Goal: Task Accomplishment & Management: Complete application form

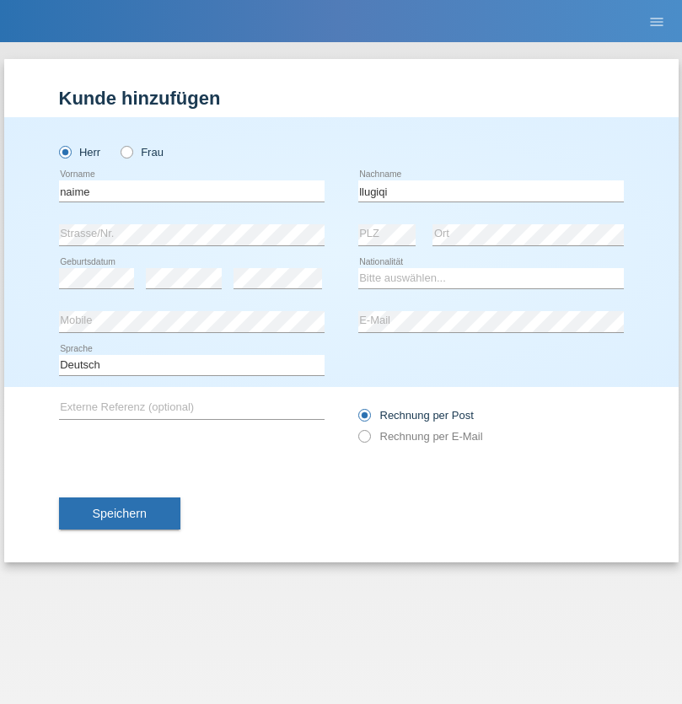
type input "llugiqi"
select select "CH"
radio input "true"
click at [191, 191] on input "text" at bounding box center [192, 190] width 266 height 21
type input "Shaban"
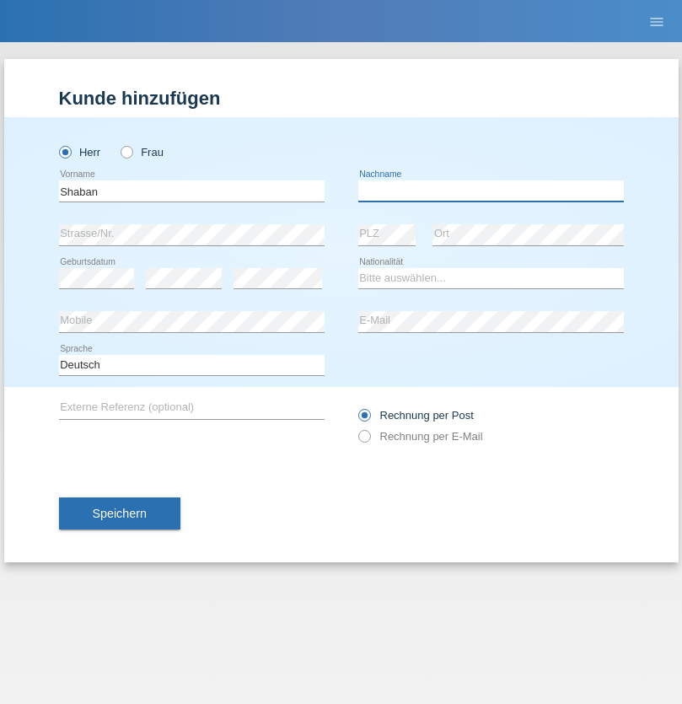
click at [491, 191] on input "text" at bounding box center [491, 190] width 266 height 21
type input "llugiqi"
select select "CH"
radio input "true"
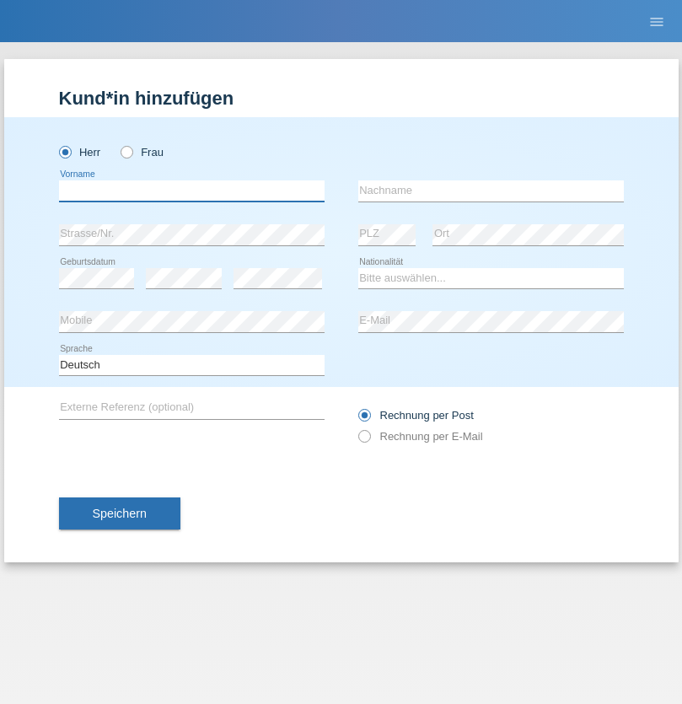
click at [191, 191] on input "text" at bounding box center [192, 190] width 266 height 21
type input "[PERSON_NAME]"
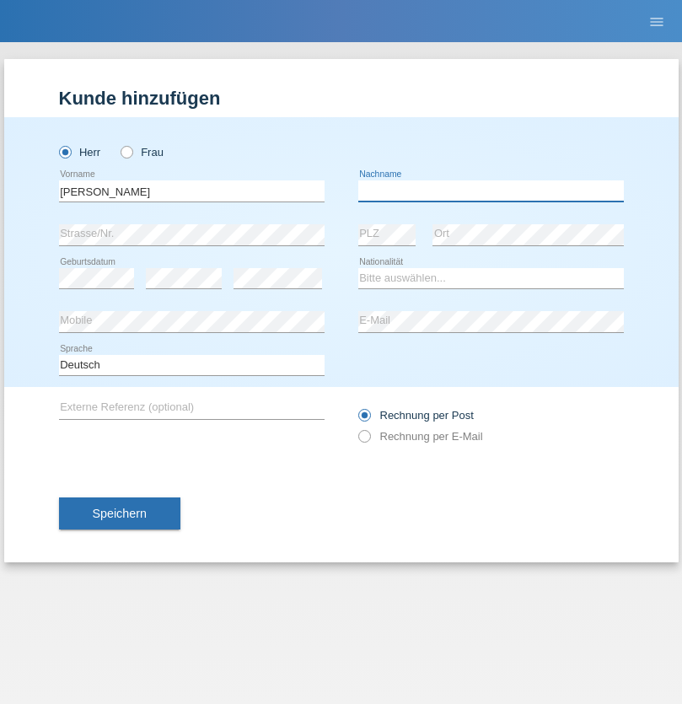
click at [491, 191] on input "text" at bounding box center [491, 190] width 266 height 21
type input "Zwyssig"
select select "CH"
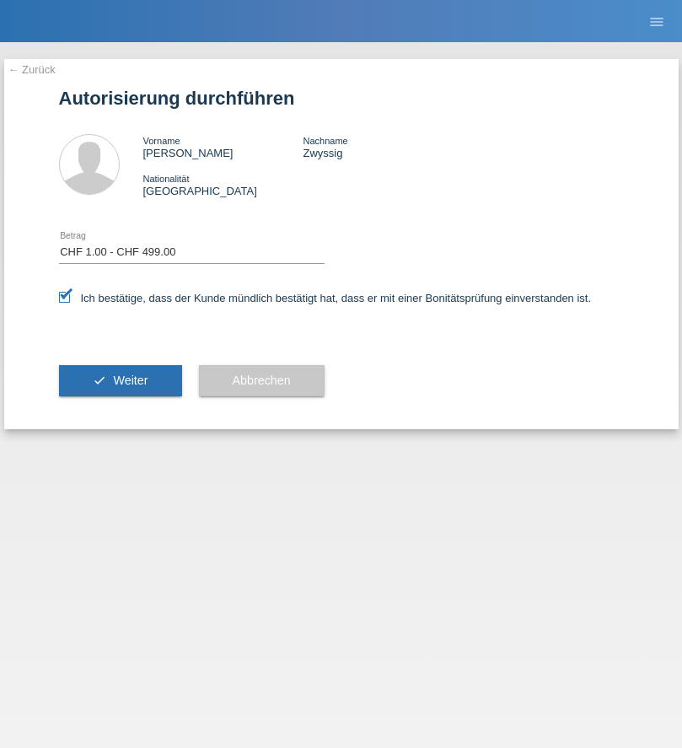
select select "1"
click at [120, 380] on span "Weiter" at bounding box center [130, 379] width 35 height 13
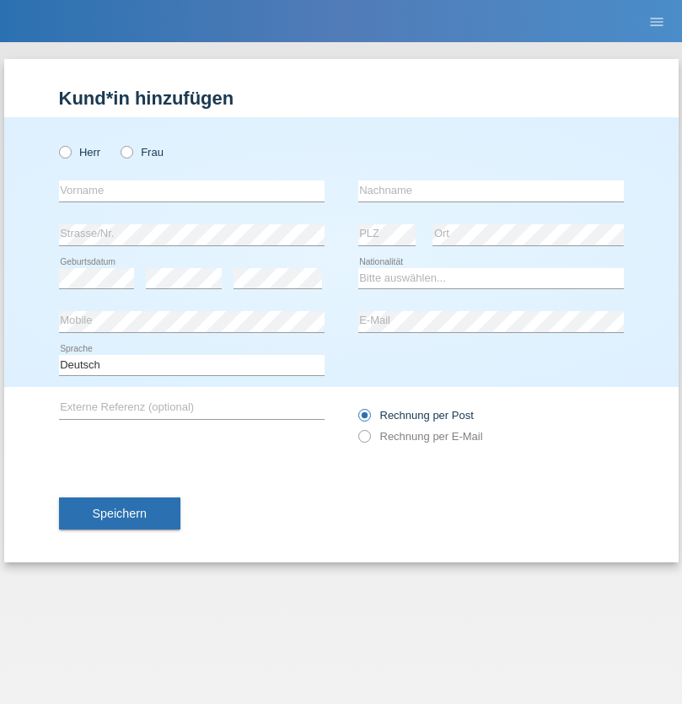
radio input "true"
click at [191, 191] on input "text" at bounding box center [192, 190] width 266 height 21
type input "Silvia"
click at [491, 191] on input "text" at bounding box center [491, 190] width 266 height 21
type input "Patera"
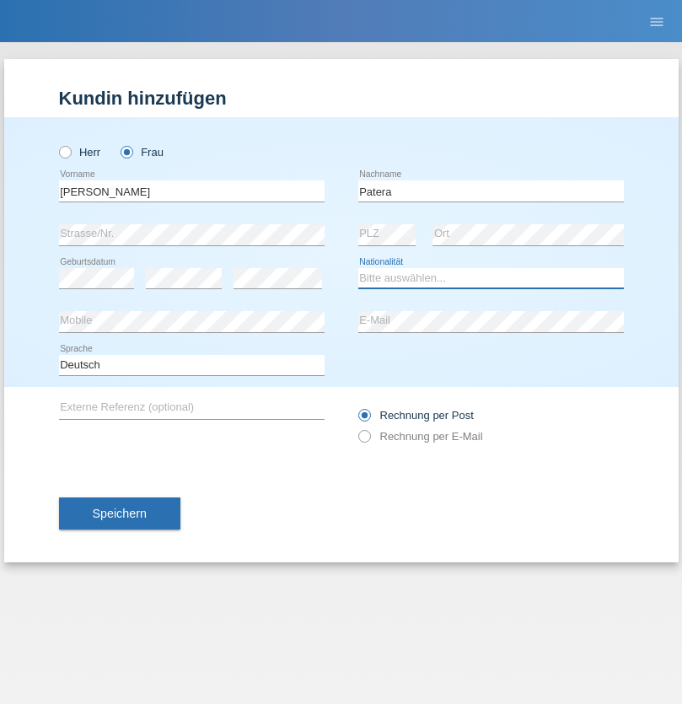
select select "CH"
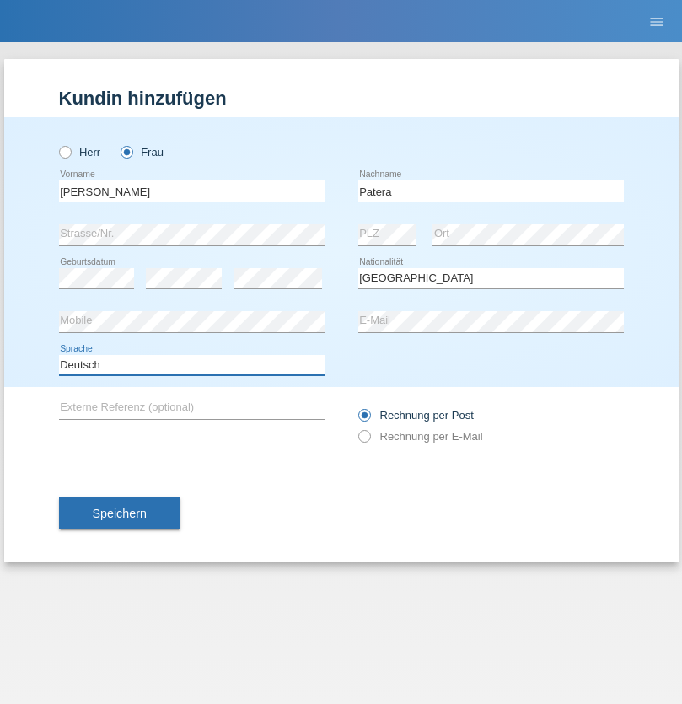
select select "en"
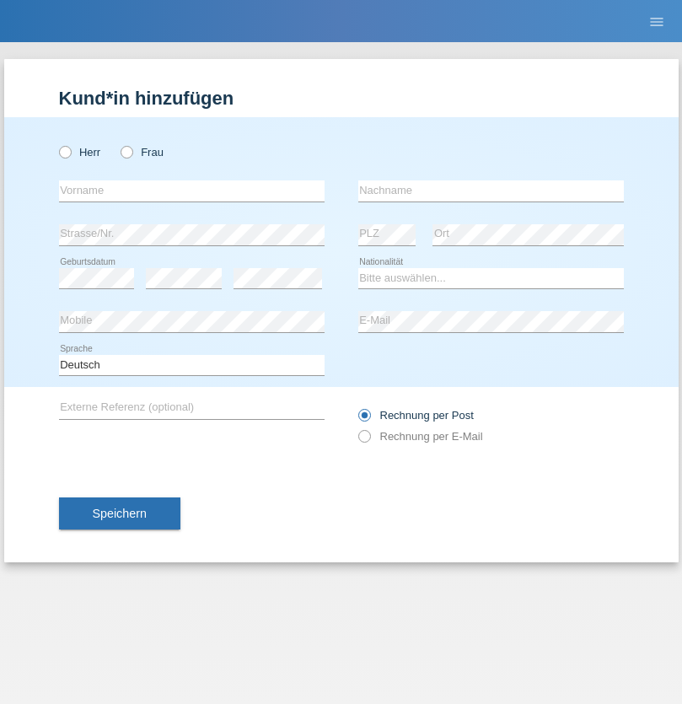
radio input "true"
click at [191, 191] on input "text" at bounding box center [192, 190] width 266 height 21
type input "Champing"
click at [491, 191] on input "text" at bounding box center [491, 190] width 266 height 21
type input "Malonga"
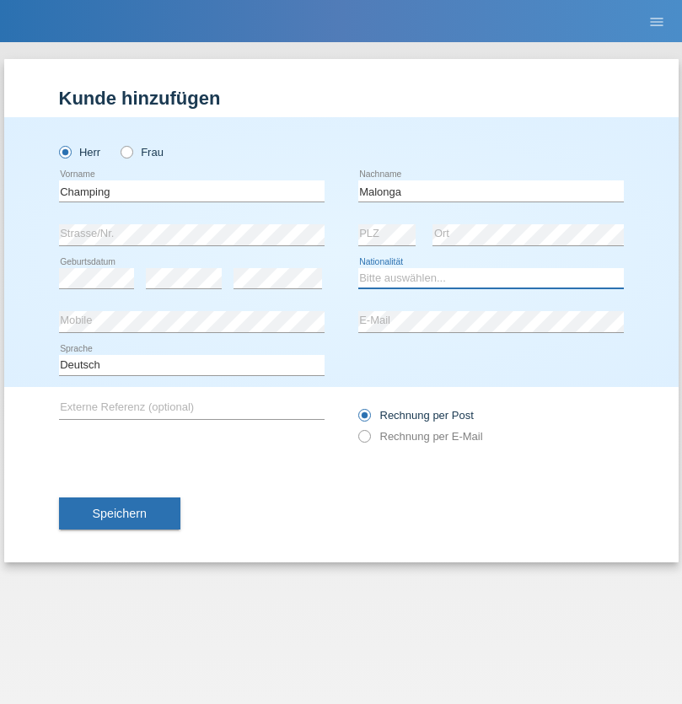
select select "CH"
radio input "true"
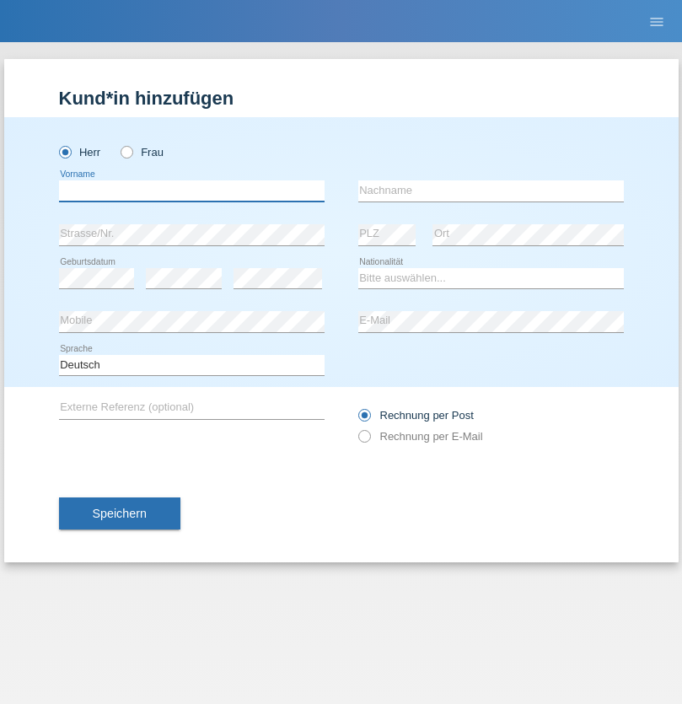
click at [191, 191] on input "text" at bounding box center [192, 190] width 266 height 21
type input "Djordjevic"
click at [491, 191] on input "text" at bounding box center [491, 190] width 266 height 21
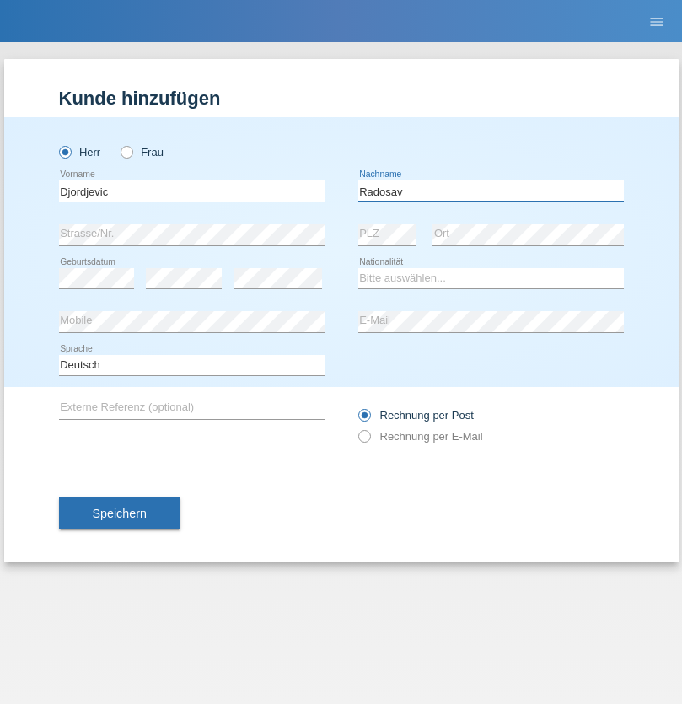
type input "Radosav"
select select "RS"
select select "C"
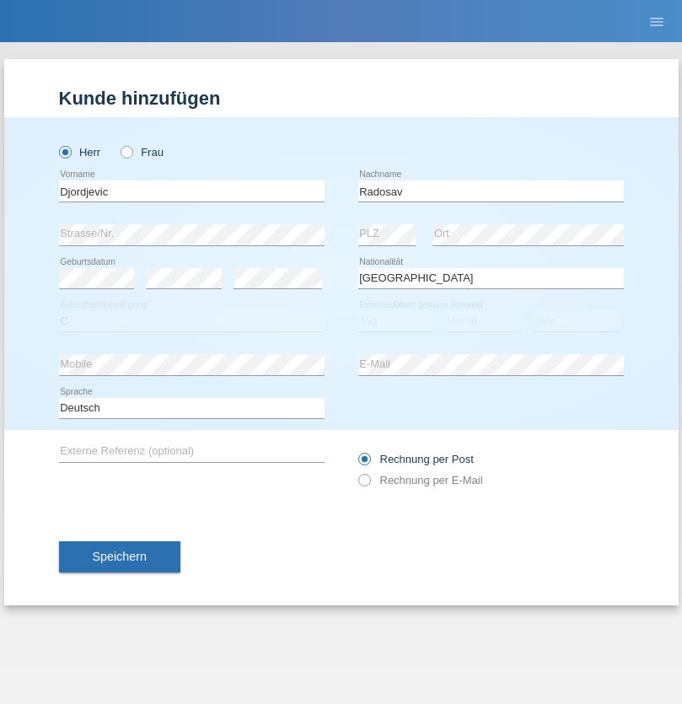
select select "10"
select select "03"
select select "1989"
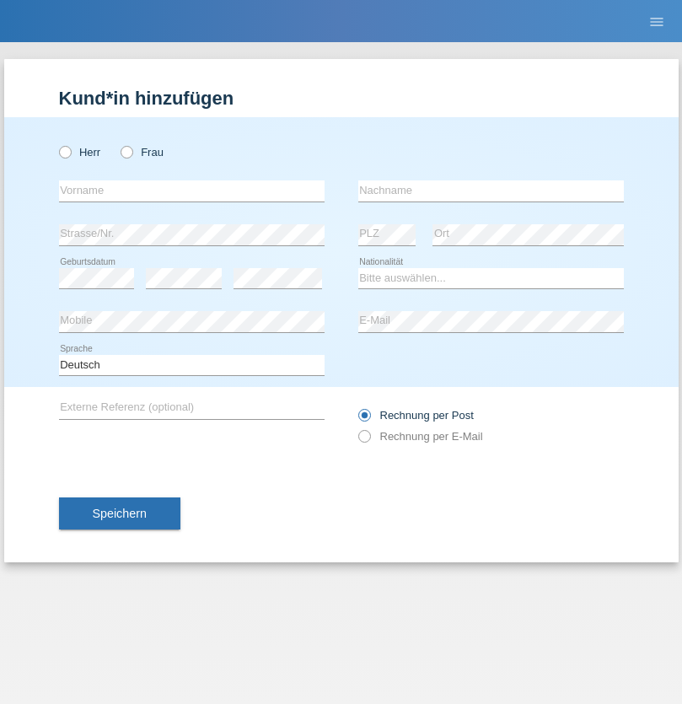
radio input "true"
click at [191, 191] on input "text" at bounding box center [192, 190] width 266 height 21
type input "[PERSON_NAME]"
click at [491, 191] on input "text" at bounding box center [491, 190] width 266 height 21
type input "Sakhi"
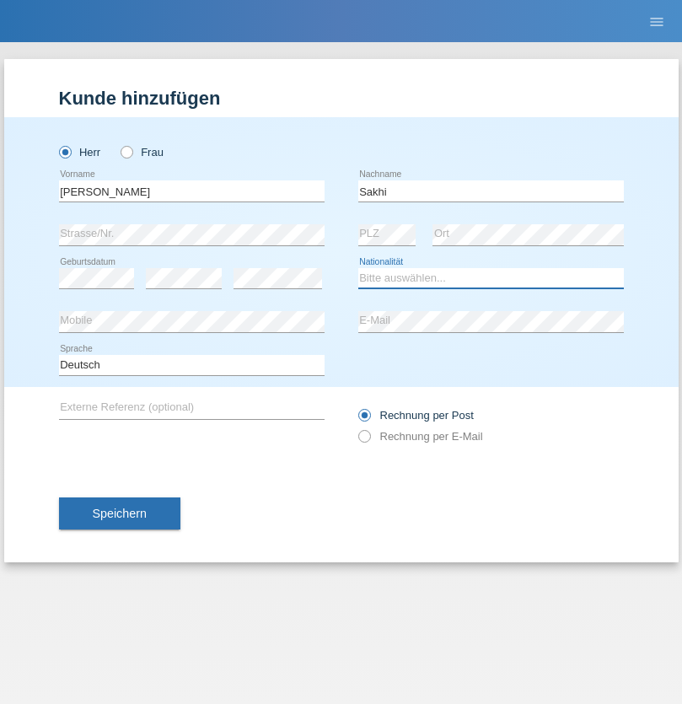
select select "IT"
select select "C"
select select "24"
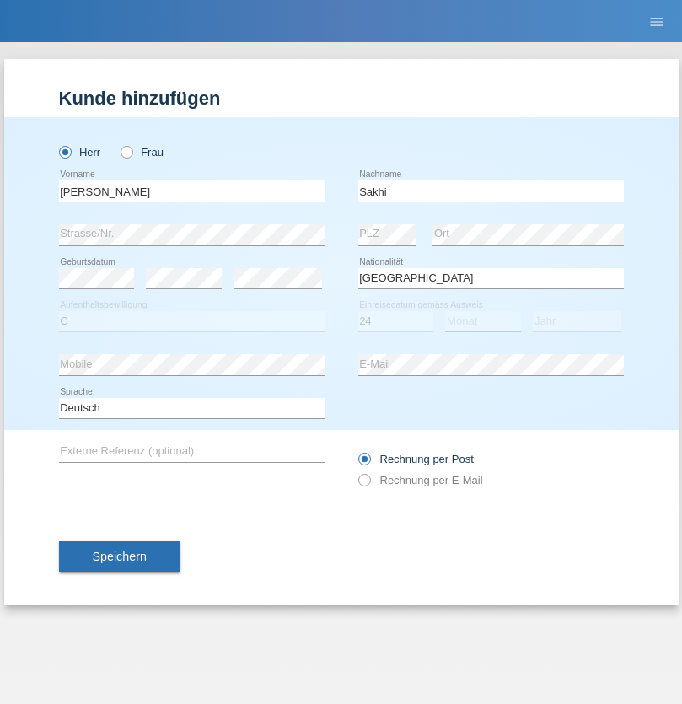
select select "10"
select select "2021"
